Goal: Task Accomplishment & Management: Manage account settings

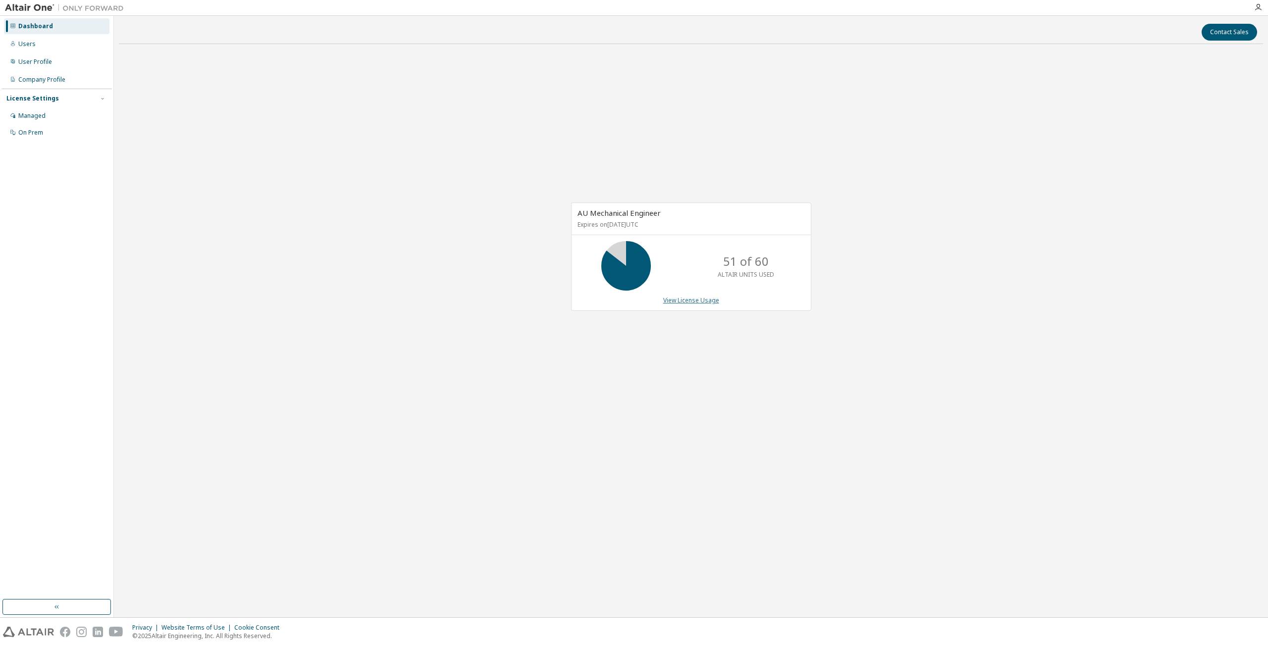
click at [683, 302] on link "View License Usage" at bounding box center [691, 300] width 56 height 8
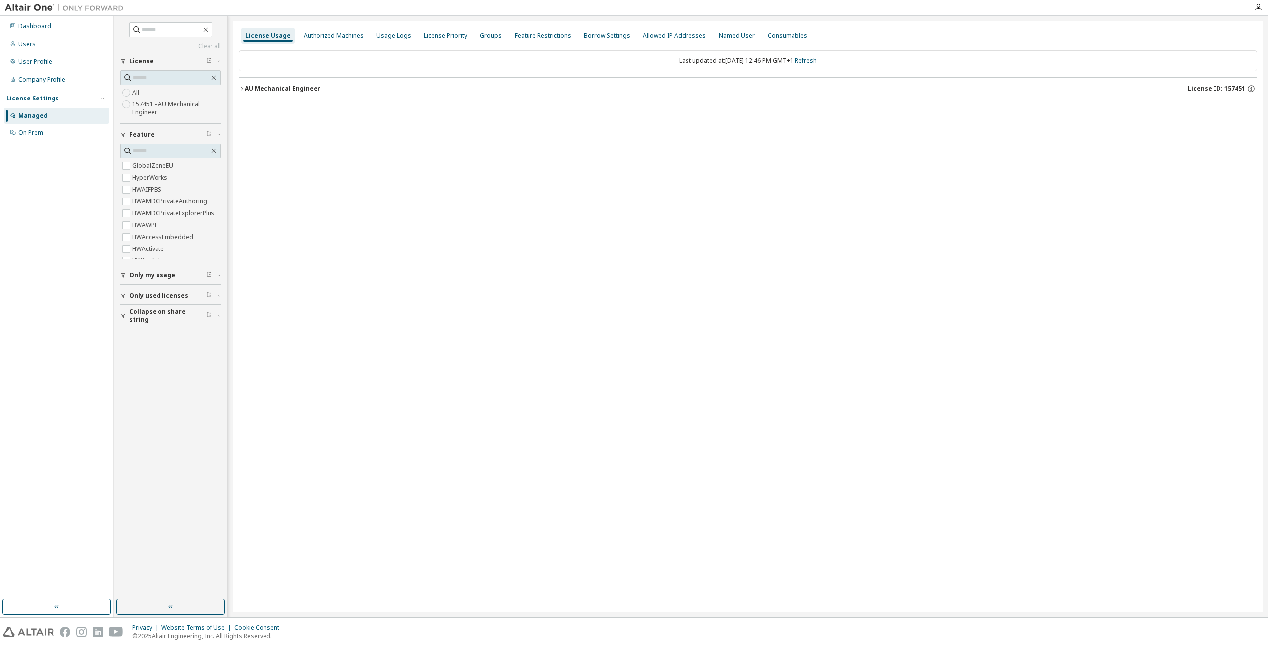
click at [290, 88] on div "AU Mechanical Engineer" at bounding box center [283, 89] width 76 height 8
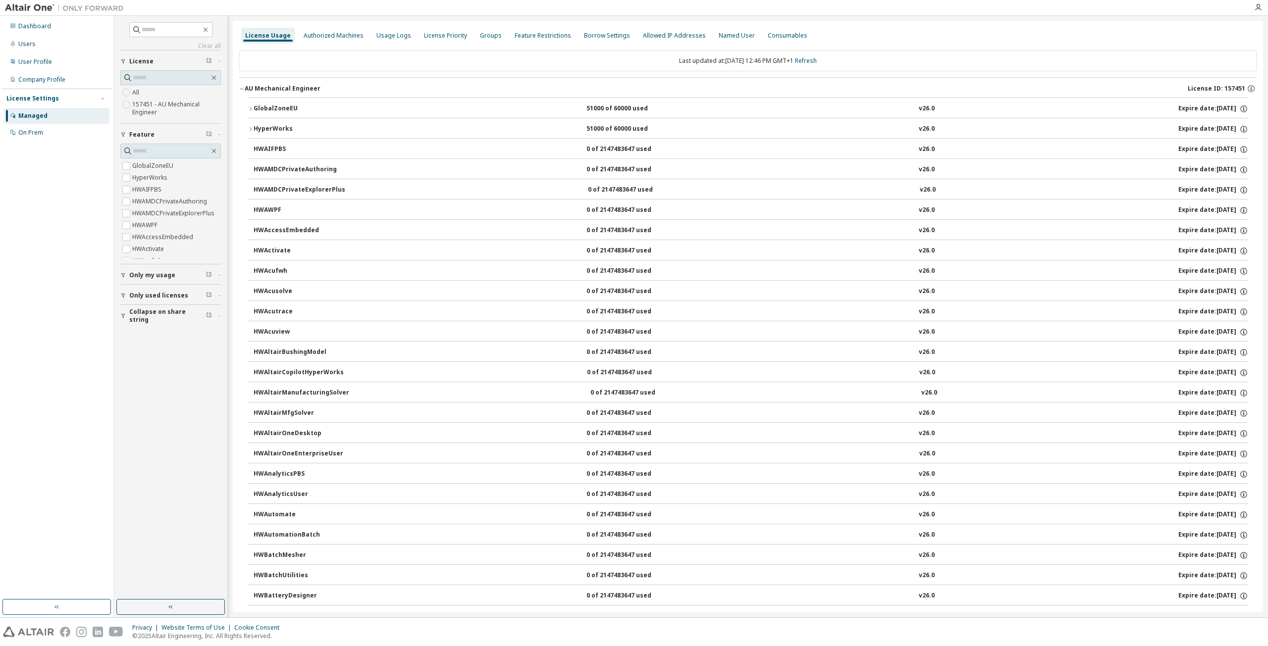
click at [285, 105] on div "GlobalZoneEU" at bounding box center [298, 109] width 89 height 9
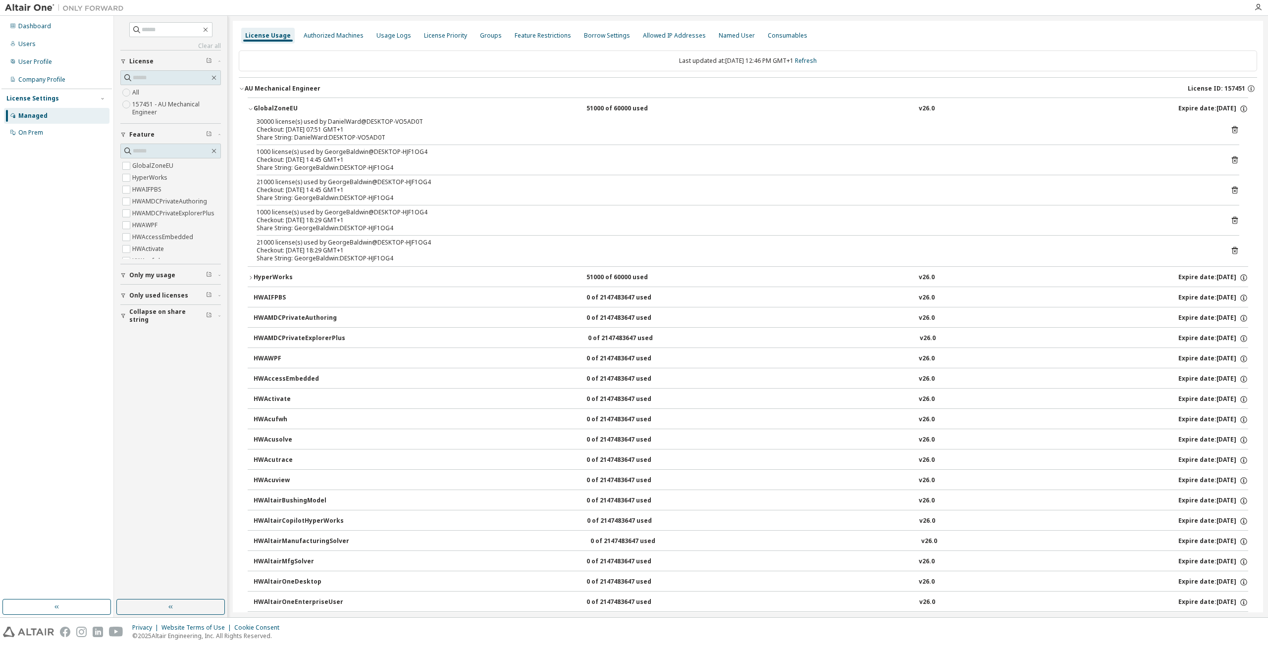
click at [280, 273] on div "HyperWorks" at bounding box center [298, 277] width 89 height 9
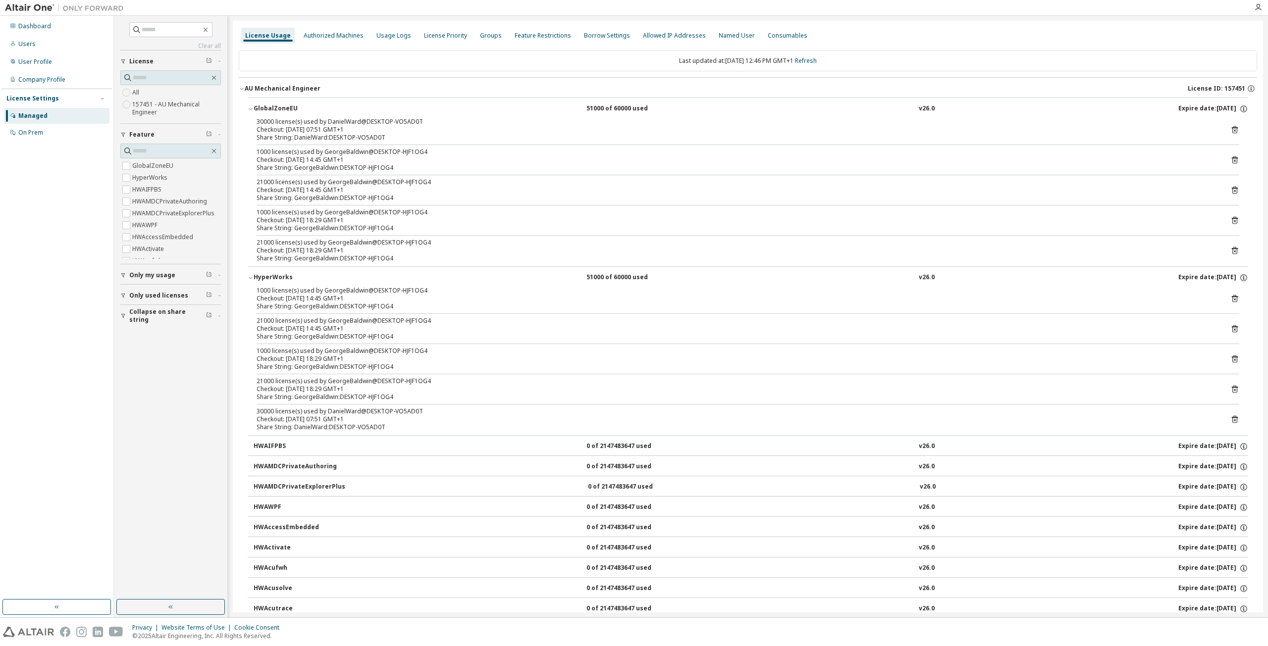
click at [327, 423] on div "Share String: DanielWard:DESKTOP-VO5AD0T" at bounding box center [736, 427] width 959 height 8
click at [370, 135] on div "Share String: DanielWard:DESKTOP-VO5AD0T" at bounding box center [736, 138] width 959 height 8
